Goal: Communication & Community: Answer question/provide support

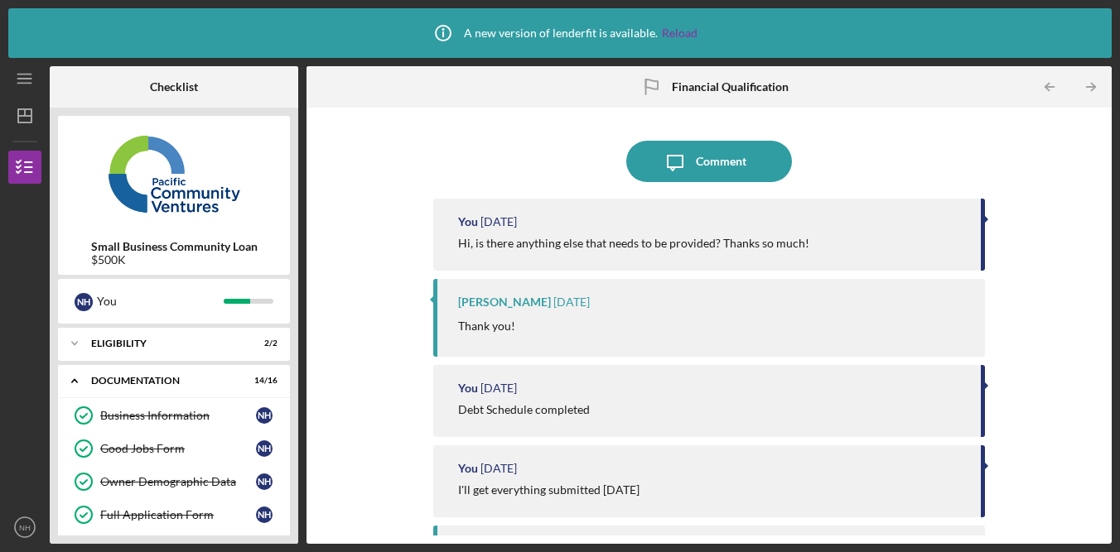
scroll to position [426, 0]
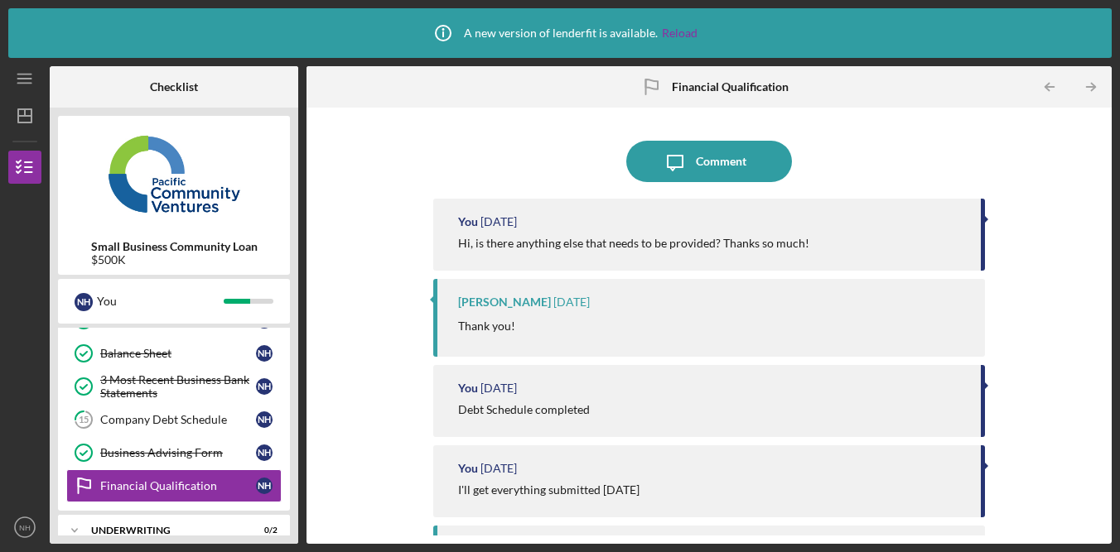
click at [1079, 211] on div "Icon/Message Comment You [DATE] Hi, is there anything else that needs to be pro…" at bounding box center [709, 326] width 788 height 420
click at [1061, 225] on div "Icon/Message Comment You [DATE] Hi, is there anything else that needs to be pro…" at bounding box center [709, 326] width 788 height 420
click at [1051, 400] on div "Icon/Message Comment You [DATE] Hi, is there anything else that needs to be pro…" at bounding box center [709, 326] width 788 height 420
click at [1019, 250] on div "Icon/Message Comment You [DATE] Hi, is there anything else that needs to be pro…" at bounding box center [709, 326] width 788 height 420
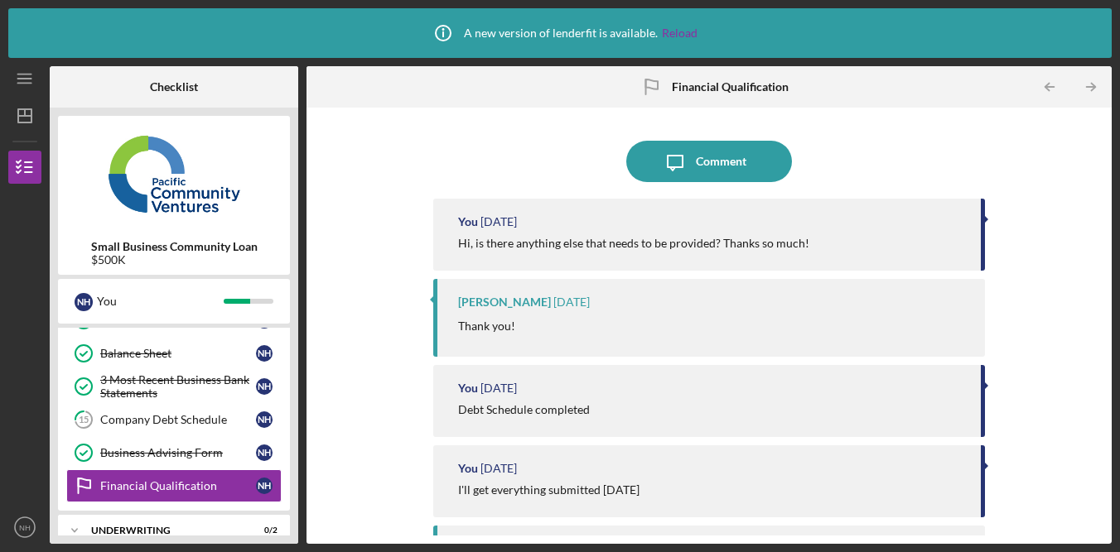
click at [1033, 240] on div "Icon/Message Comment You [DATE] Hi, is there anything else that needs to be pro…" at bounding box center [709, 326] width 788 height 420
click at [1040, 239] on div "Icon/Message Comment You [DATE] Hi, is there anything else that needs to be pro…" at bounding box center [709, 326] width 788 height 420
click at [928, 22] on div "Icon/Info A new version of lenderfit is available. Reload" at bounding box center [559, 33] width 1103 height 50
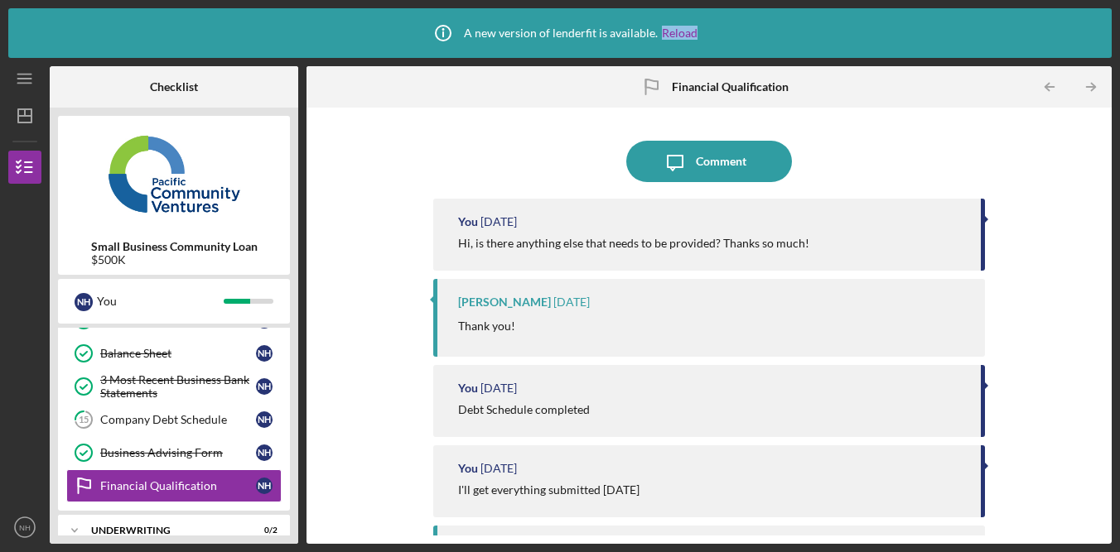
click at [929, 22] on div "Icon/Info A new version of lenderfit is available. Reload" at bounding box center [559, 33] width 1103 height 50
click at [938, 19] on div "Icon/Info A new version of lenderfit is available. Reload" at bounding box center [559, 33] width 1103 height 50
click at [940, 19] on div "Icon/Info A new version of lenderfit is available. Reload" at bounding box center [559, 33] width 1103 height 50
click at [905, 176] on div "Icon/Message Comment" at bounding box center [709, 161] width 552 height 41
click at [904, 175] on div "Icon/Message Comment" at bounding box center [709, 161] width 552 height 41
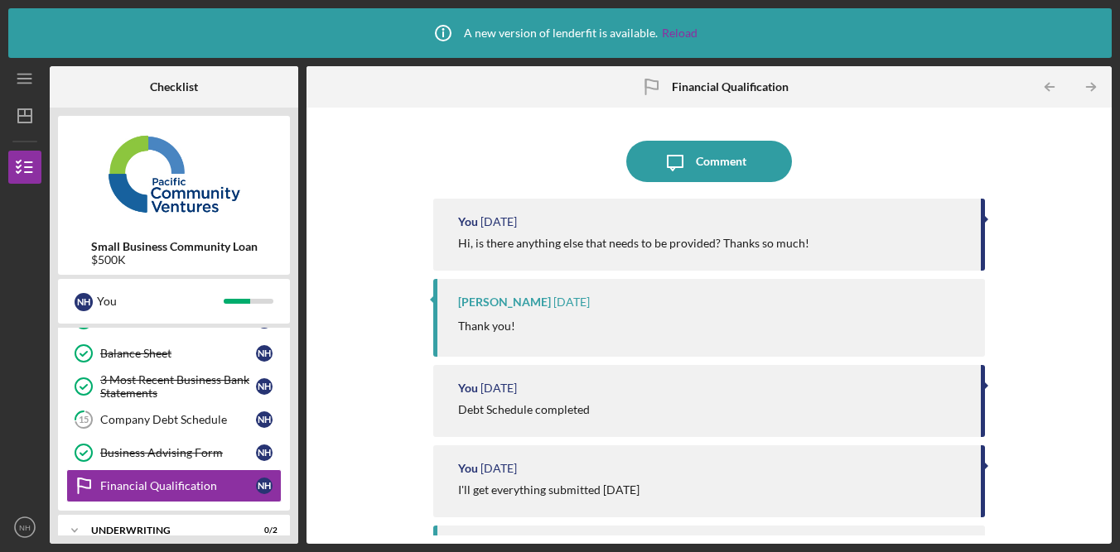
click at [905, 173] on div "Icon/Message Comment" at bounding box center [709, 161] width 552 height 41
click at [1027, 188] on div "Icon/Message Comment You [DATE] Hi, is there anything else that needs to be pro…" at bounding box center [709, 326] width 788 height 420
